Goal: Information Seeking & Learning: Learn about a topic

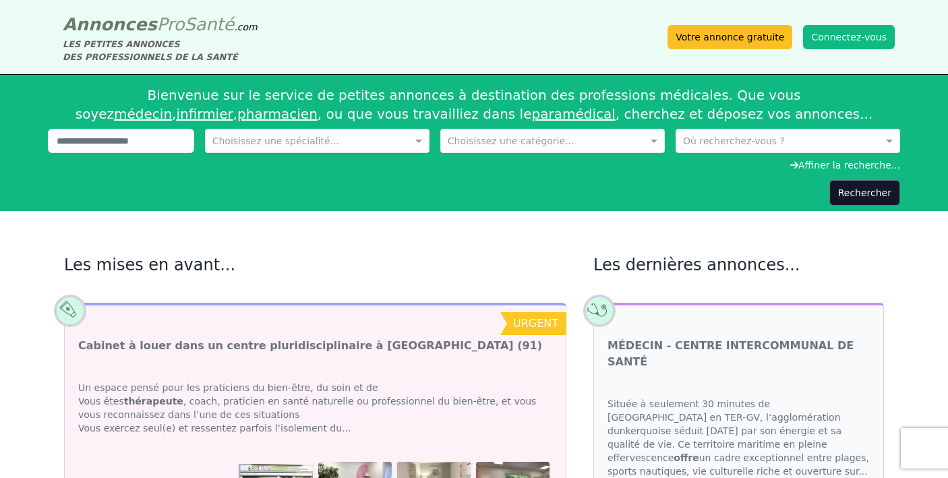
click at [288, 141] on input "text" at bounding box center [303, 139] width 183 height 13
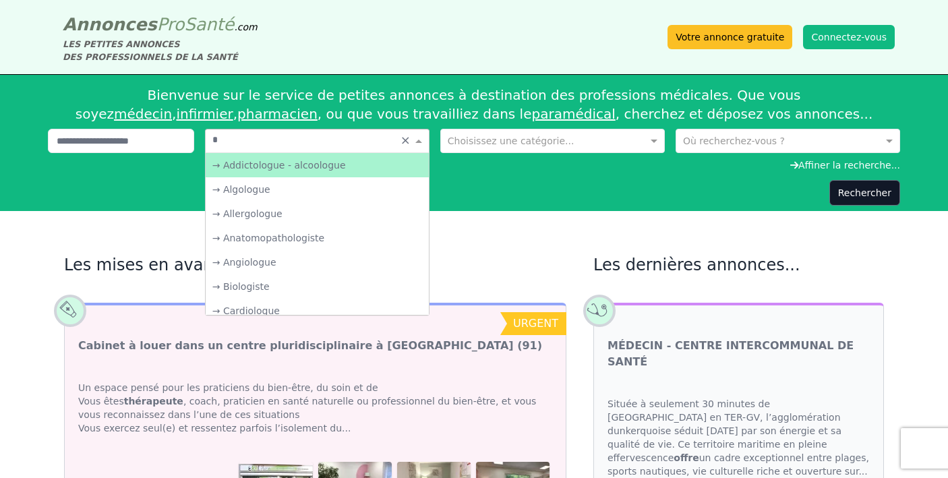
type input "**"
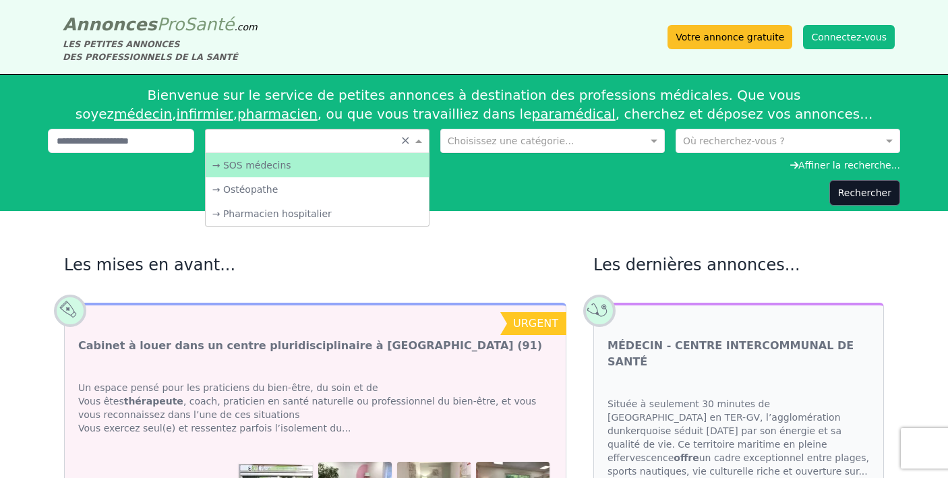
click at [482, 145] on input "text" at bounding box center [539, 139] width 183 height 13
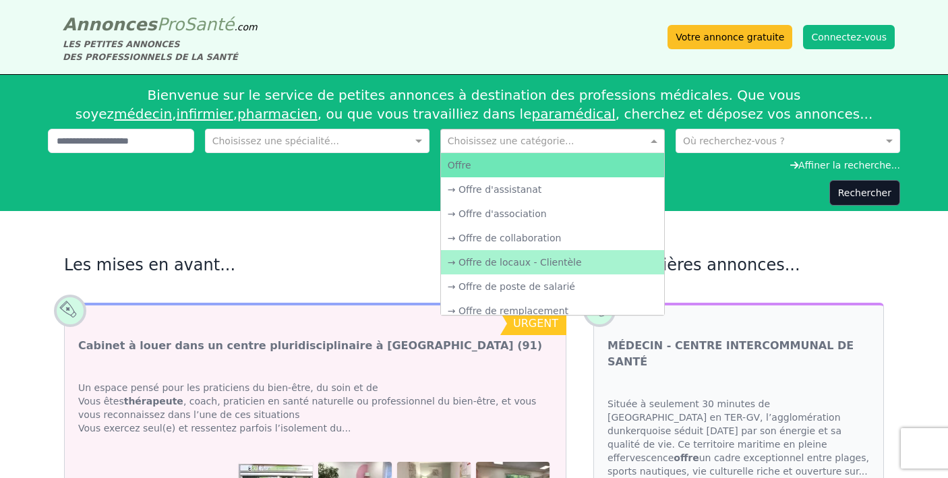
click at [477, 266] on div "→ Offre de locaux - Clientèle" at bounding box center [552, 262] width 223 height 24
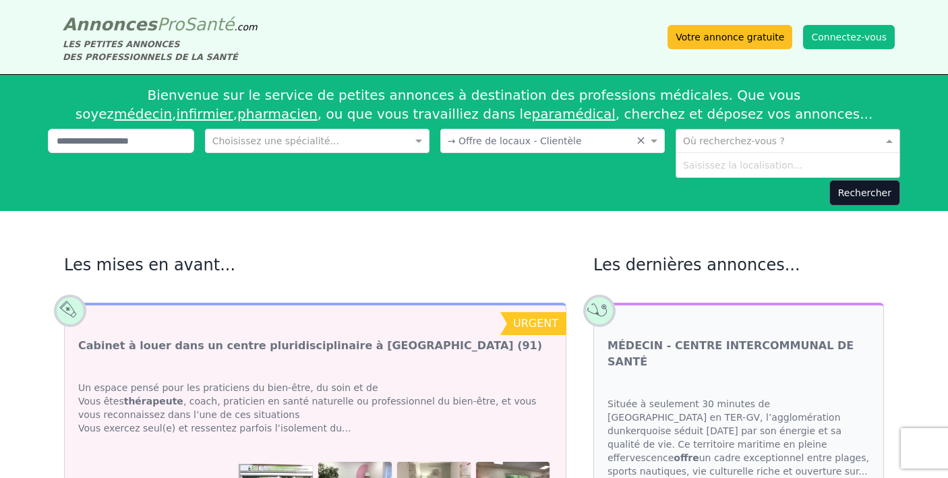
click at [706, 135] on input "text" at bounding box center [774, 139] width 183 height 13
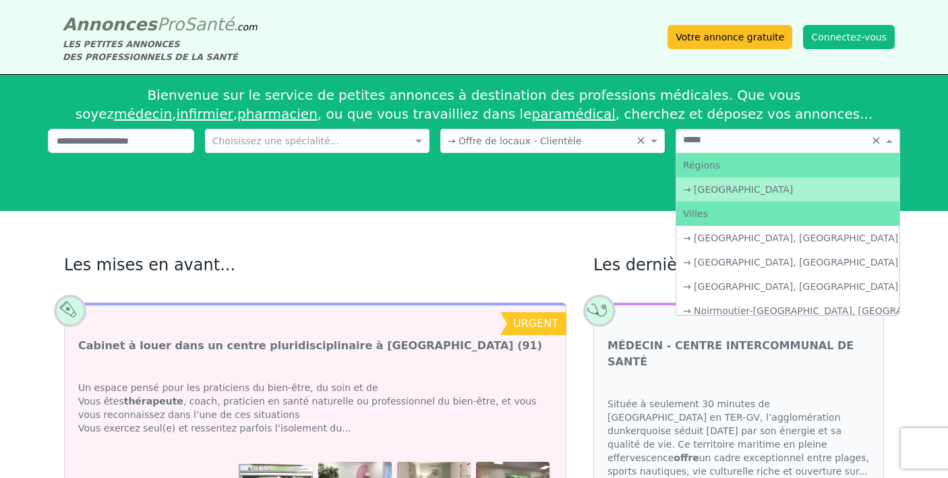
type input "******"
click at [704, 185] on div "→ [GEOGRAPHIC_DATA]" at bounding box center [787, 189] width 223 height 24
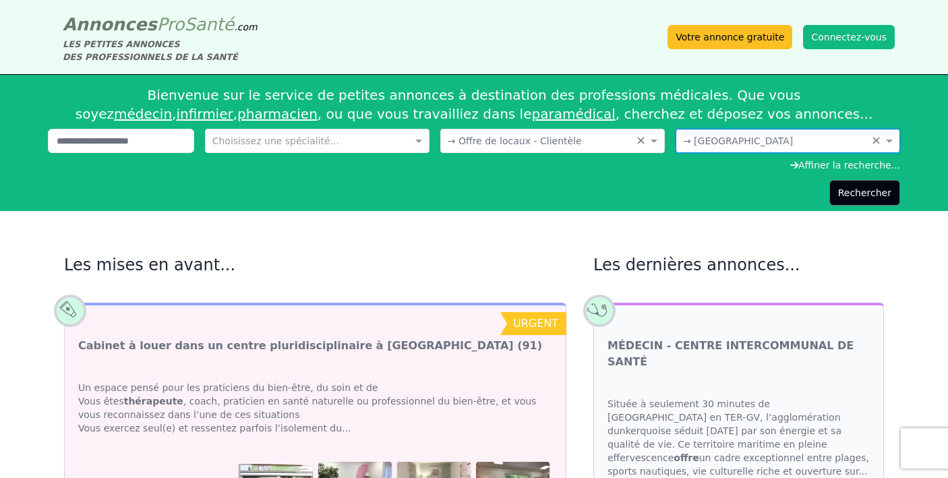
click at [853, 192] on button "Rechercher" at bounding box center [864, 193] width 71 height 26
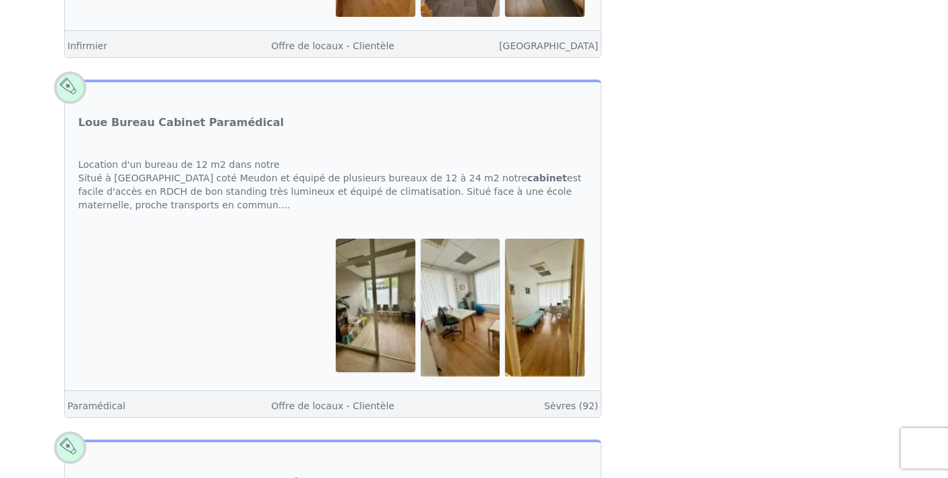
scroll to position [812, 0]
click at [189, 114] on link "Loue Bureau Cabinet Paramédical" at bounding box center [181, 122] width 206 height 16
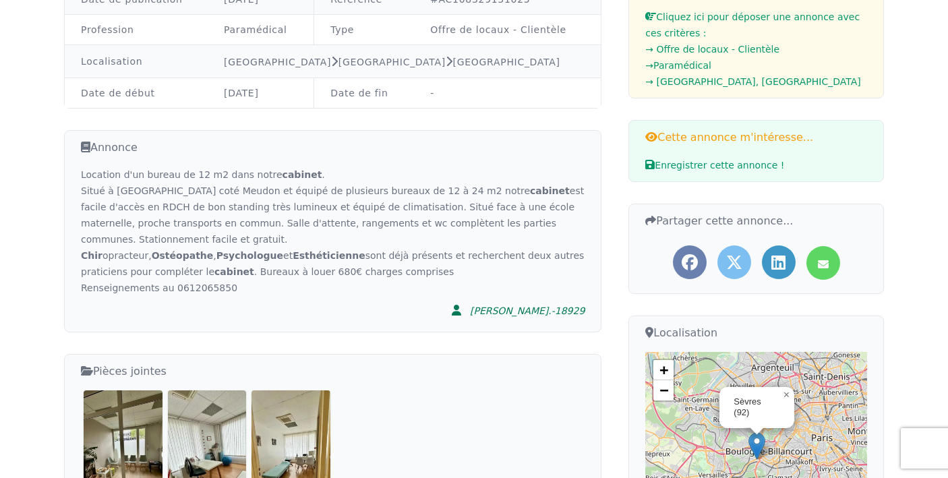
scroll to position [180, 0]
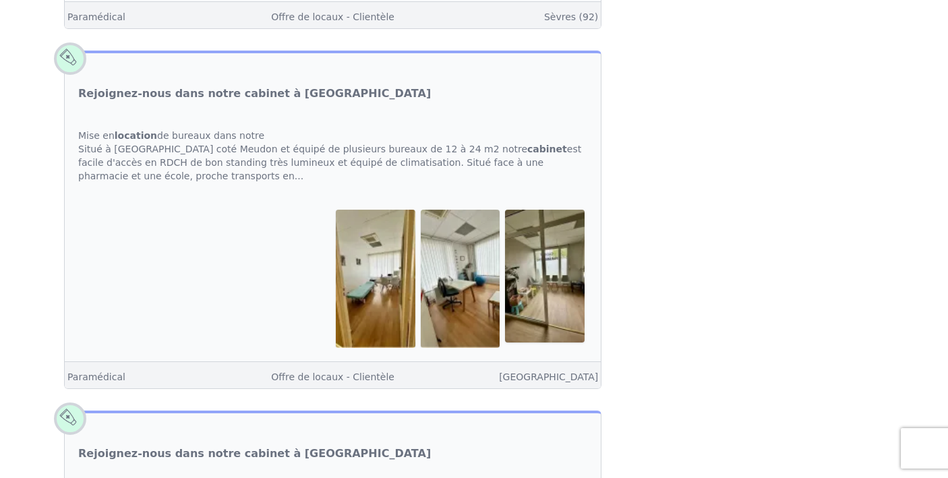
scroll to position [1201, 0]
click at [282, 85] on link "Rejoignez-nous dans notre cabinet à [GEOGRAPHIC_DATA]" at bounding box center [254, 93] width 353 height 16
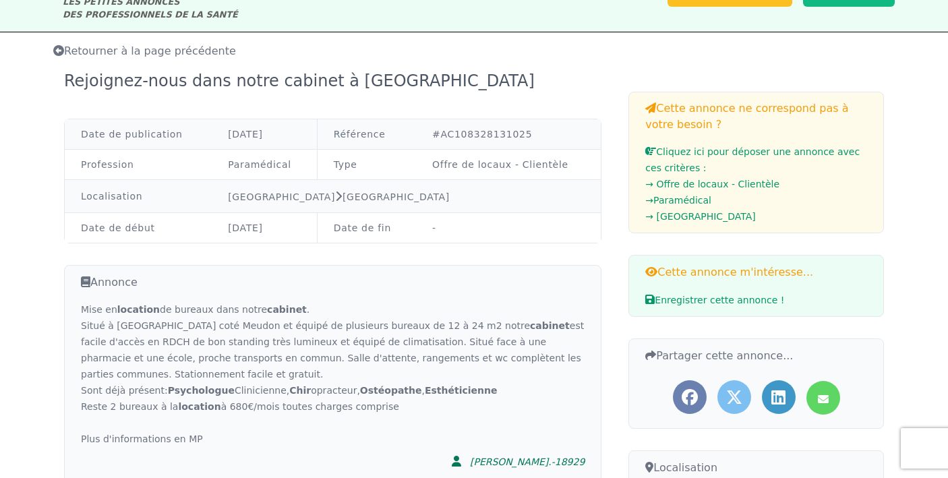
scroll to position [56, 0]
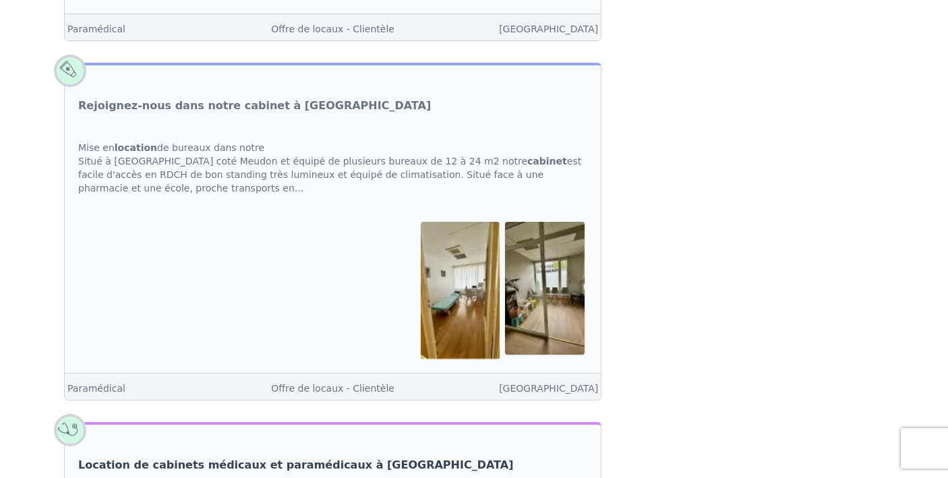
scroll to position [1560, 0]
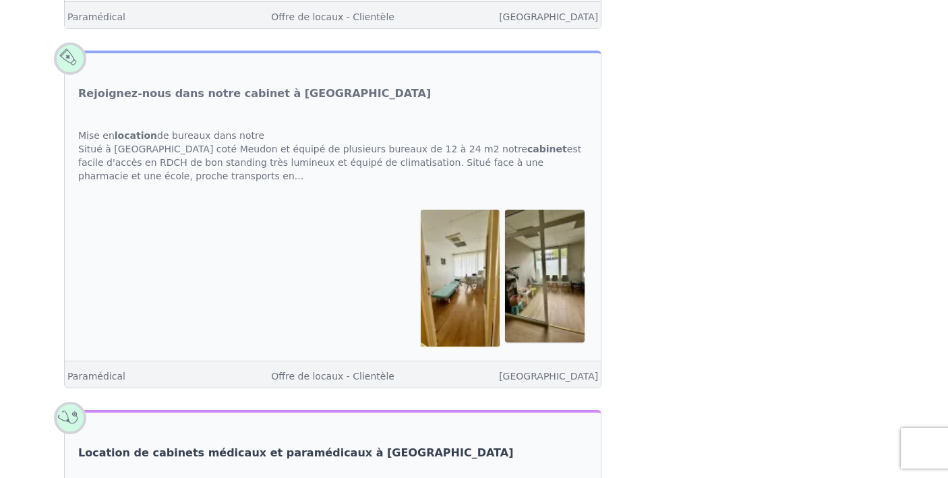
click at [307, 445] on link "Location de cabinets médicaux et paramédicaux à [GEOGRAPHIC_DATA]" at bounding box center [295, 453] width 435 height 16
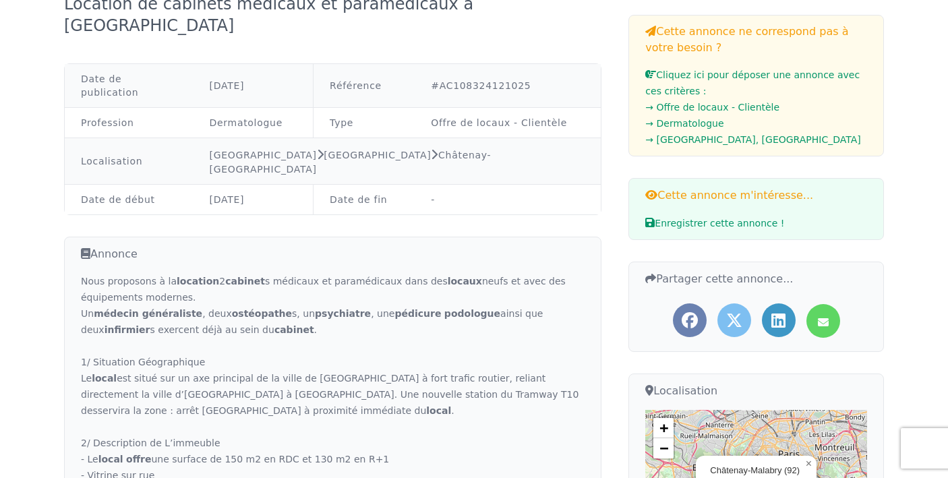
scroll to position [214, 0]
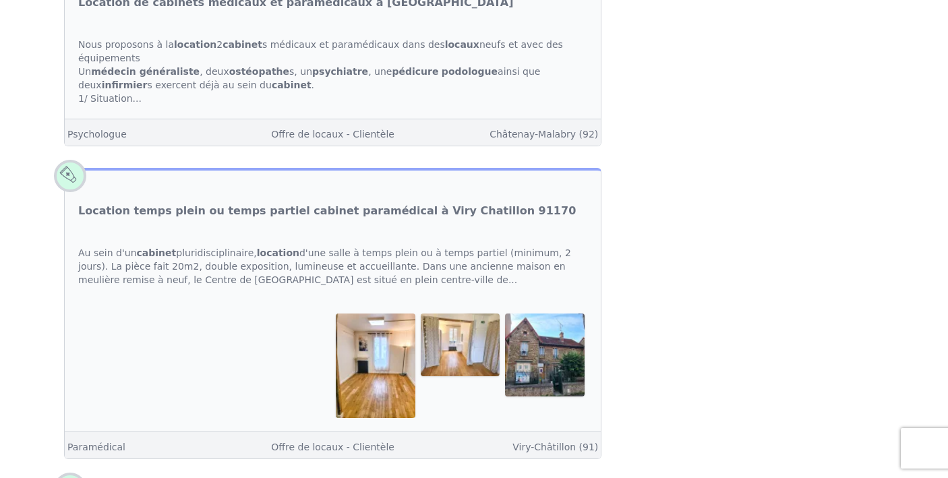
scroll to position [3282, 0]
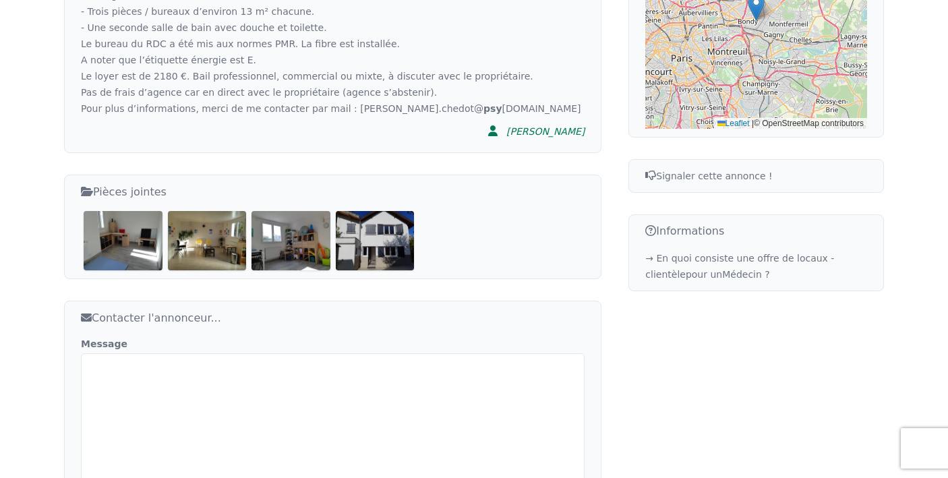
scroll to position [590, 0]
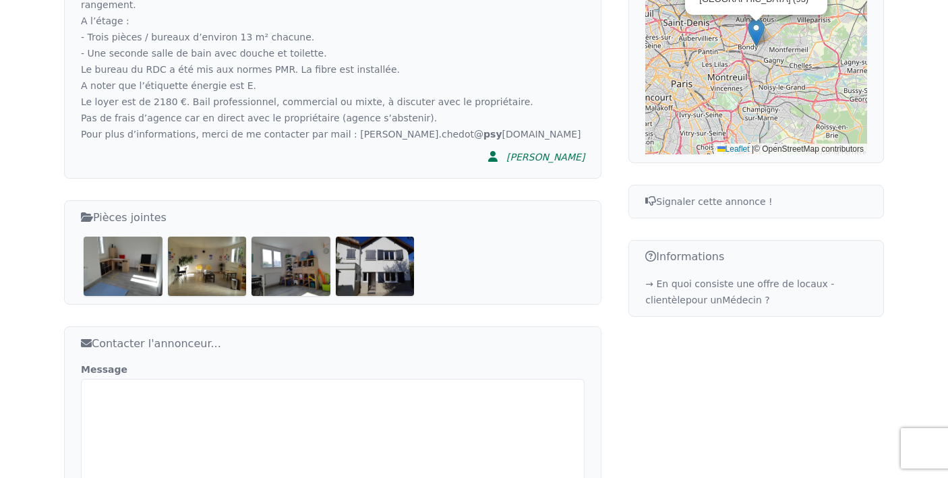
click at [110, 251] on img at bounding box center [123, 266] width 79 height 59
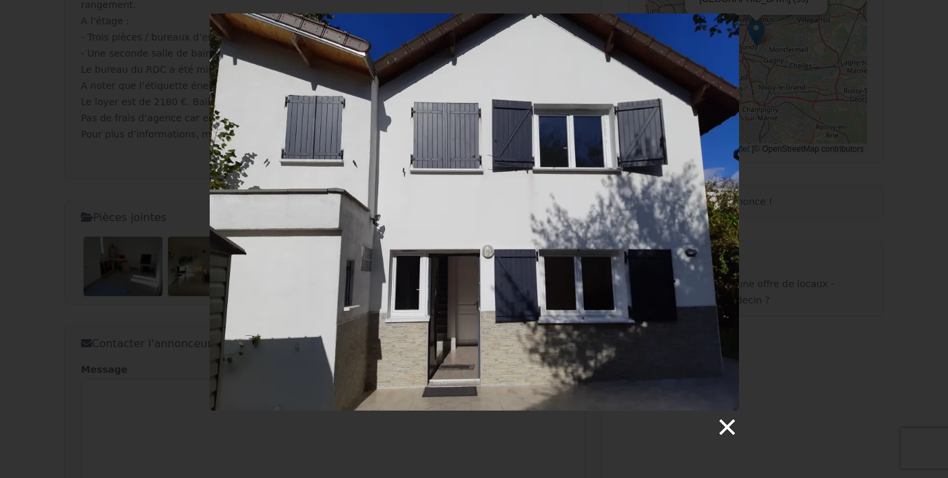
click at [727, 427] on link at bounding box center [726, 427] width 20 height 20
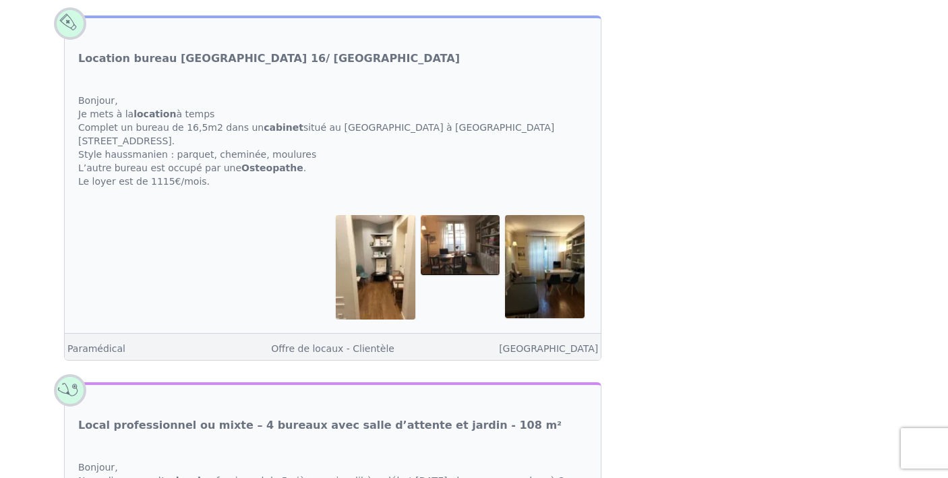
scroll to position [3525, 0]
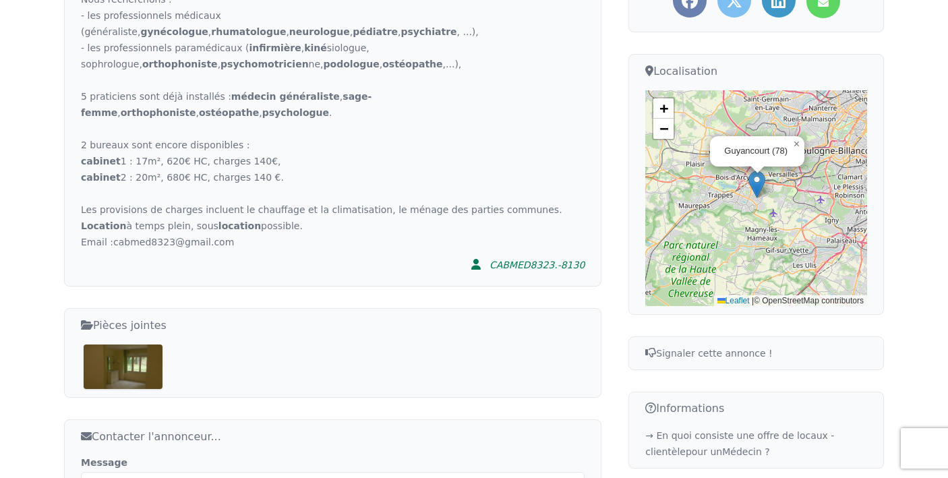
scroll to position [504, 0]
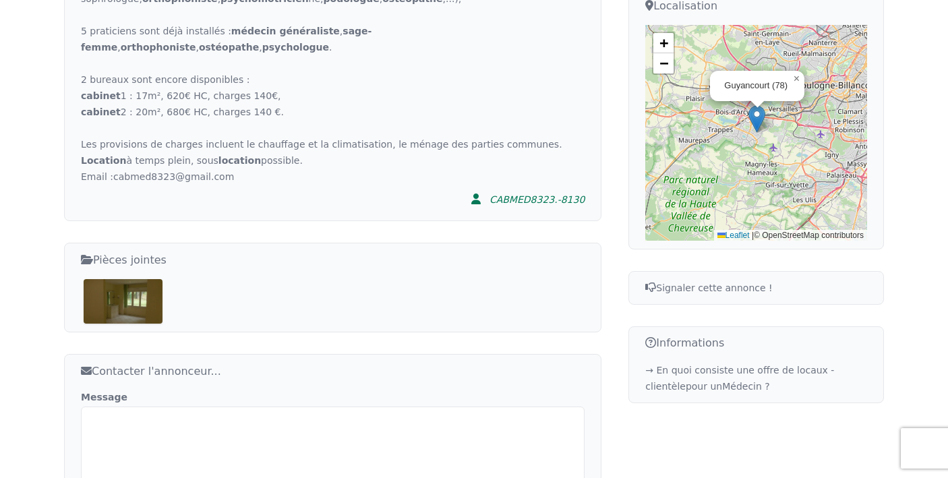
click at [137, 279] on img at bounding box center [123, 301] width 79 height 44
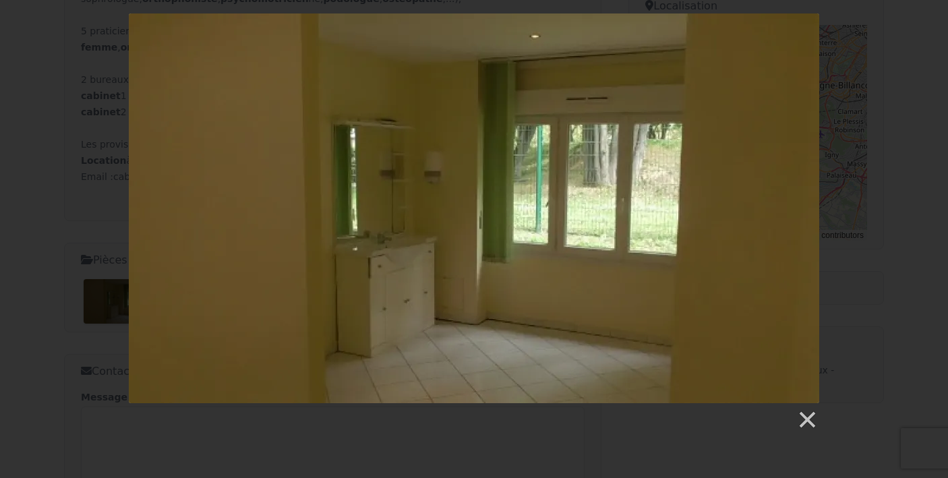
click at [86, 238] on div at bounding box center [474, 221] width 948 height 417
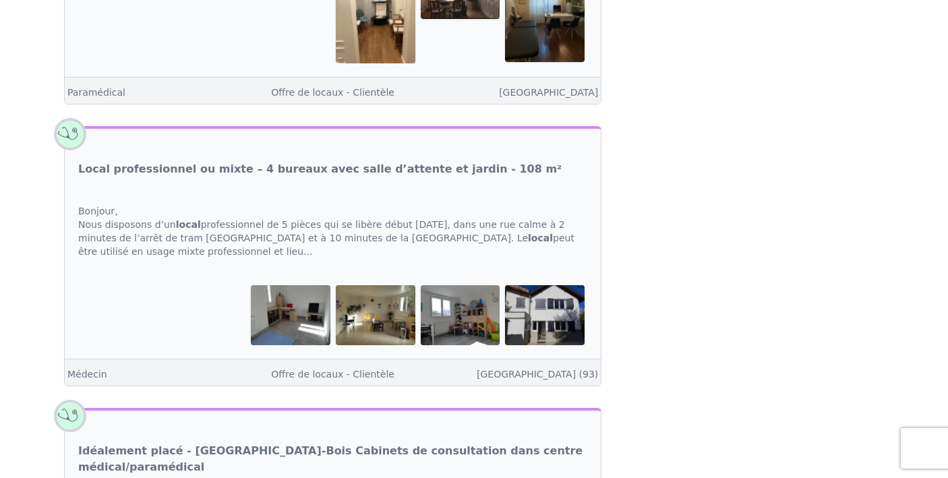
scroll to position [3772, 0]
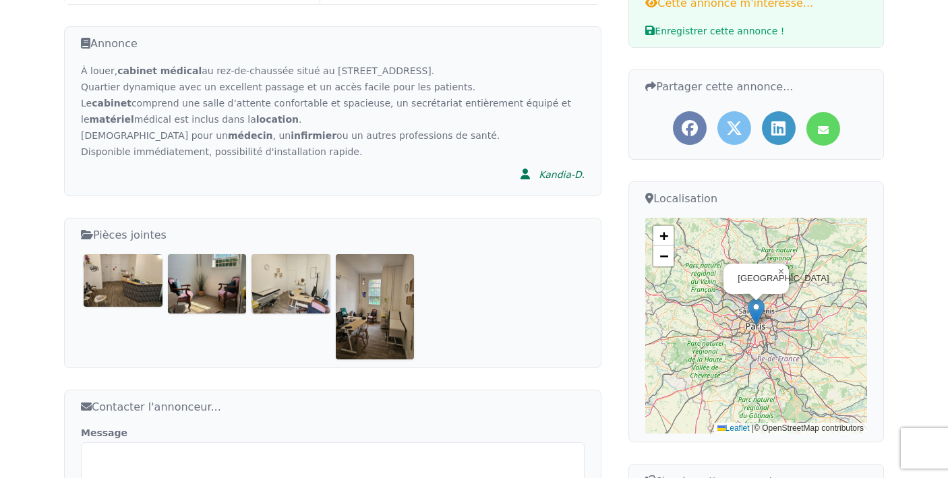
scroll to position [381, 0]
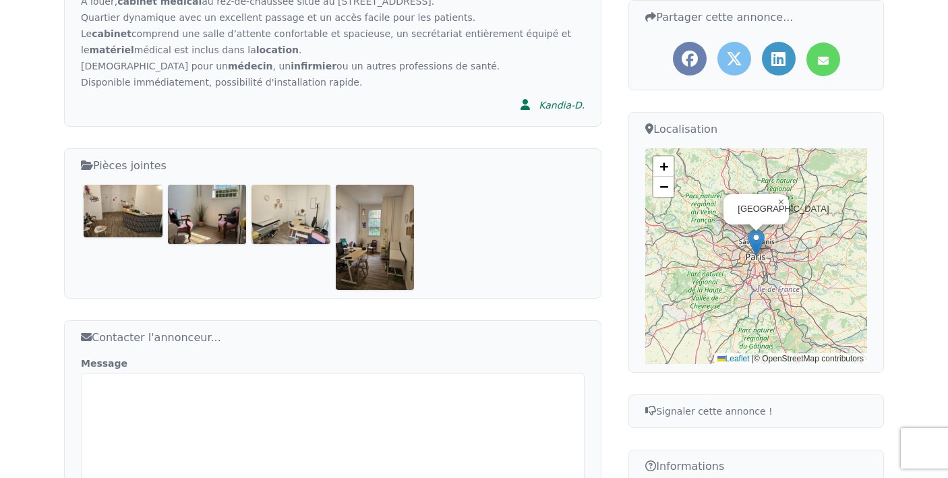
click at [114, 220] on img at bounding box center [123, 211] width 79 height 52
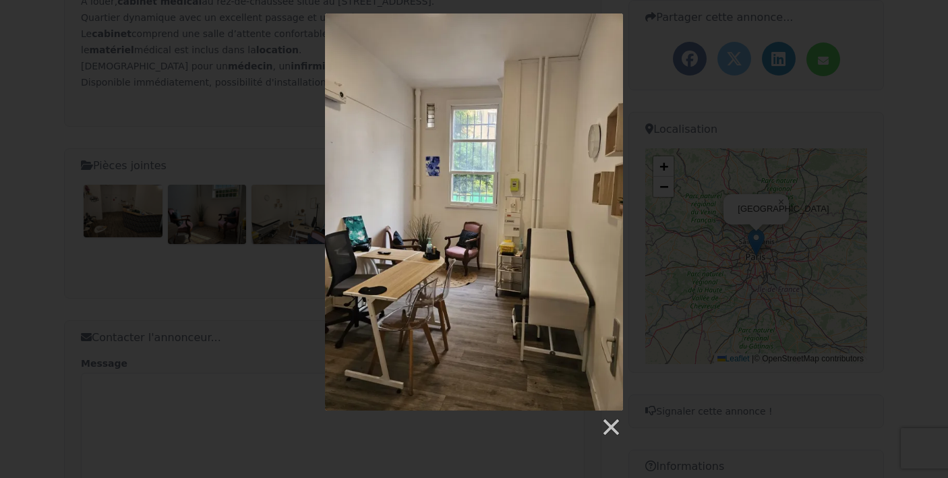
click at [186, 313] on div at bounding box center [474, 225] width 948 height 424
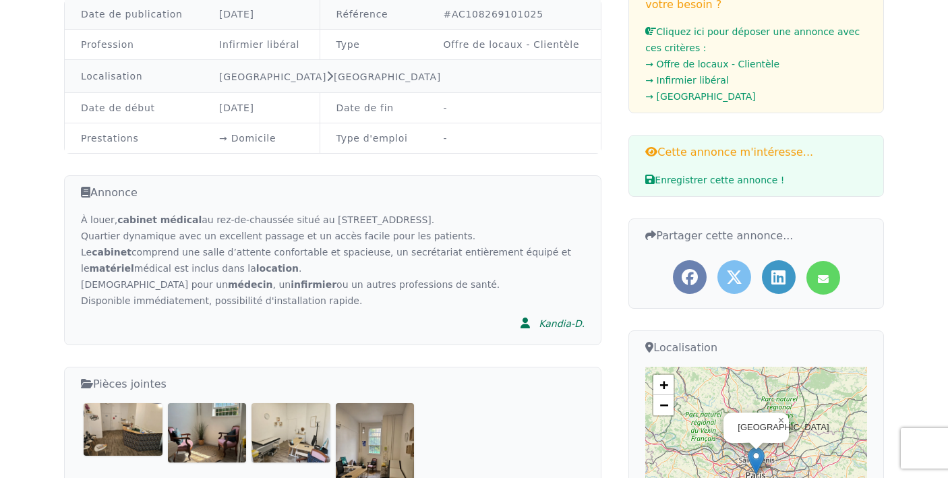
scroll to position [163, 0]
